Goal: Information Seeking & Learning: Learn about a topic

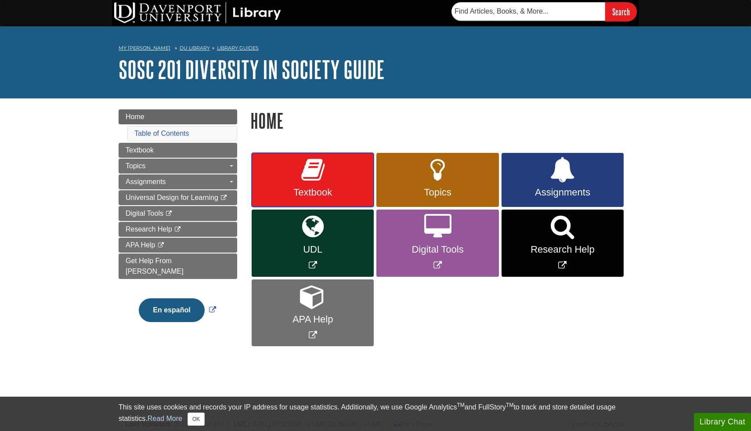
click at [315, 175] on icon at bounding box center [312, 169] width 23 height 25
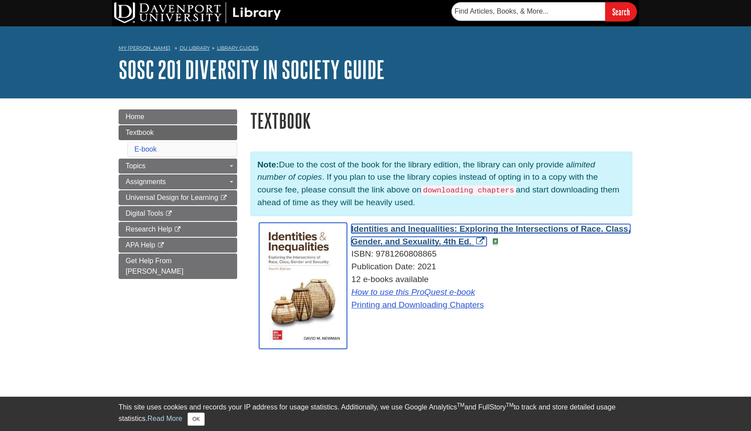
click at [373, 229] on span "Identities and Inequalities: Exploring the Intersections of Race, Class, Gender…" at bounding box center [490, 235] width 279 height 22
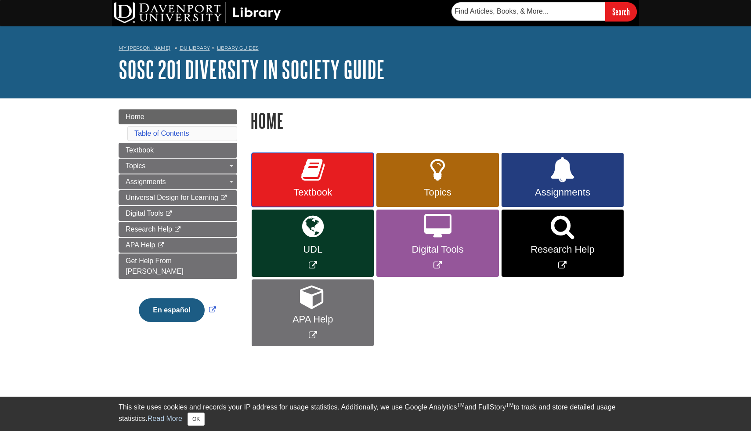
click at [306, 187] on span "Textbook" at bounding box center [312, 192] width 109 height 11
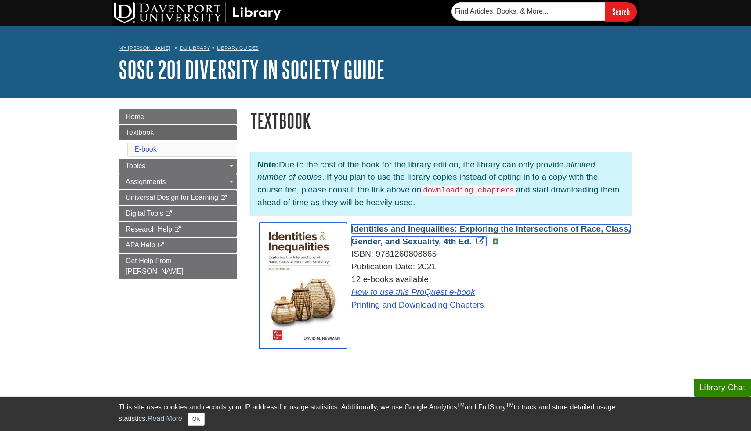
click at [415, 228] on span "Identities and Inequalities: Exploring the Intersections of Race, Class, Gender…" at bounding box center [490, 235] width 279 height 22
